Goal: Information Seeking & Learning: Learn about a topic

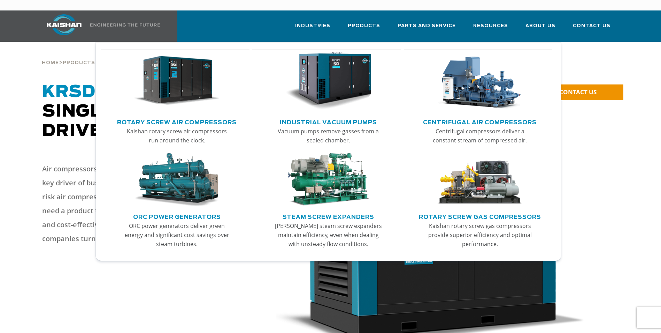
click at [195, 78] on img "Main menu" at bounding box center [177, 81] width 86 height 58
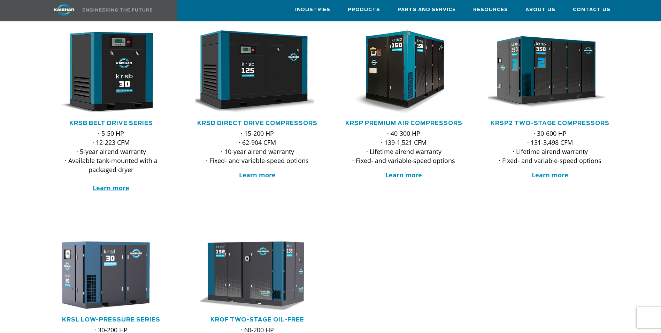
scroll to position [70, 0]
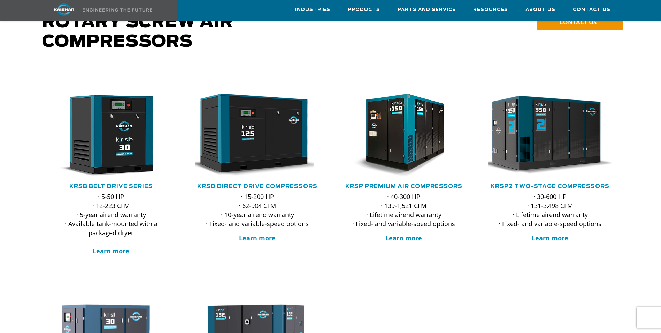
click at [562, 122] on img at bounding box center [545, 135] width 137 height 92
